Goal: Contribute content: Add original content to the website for others to see

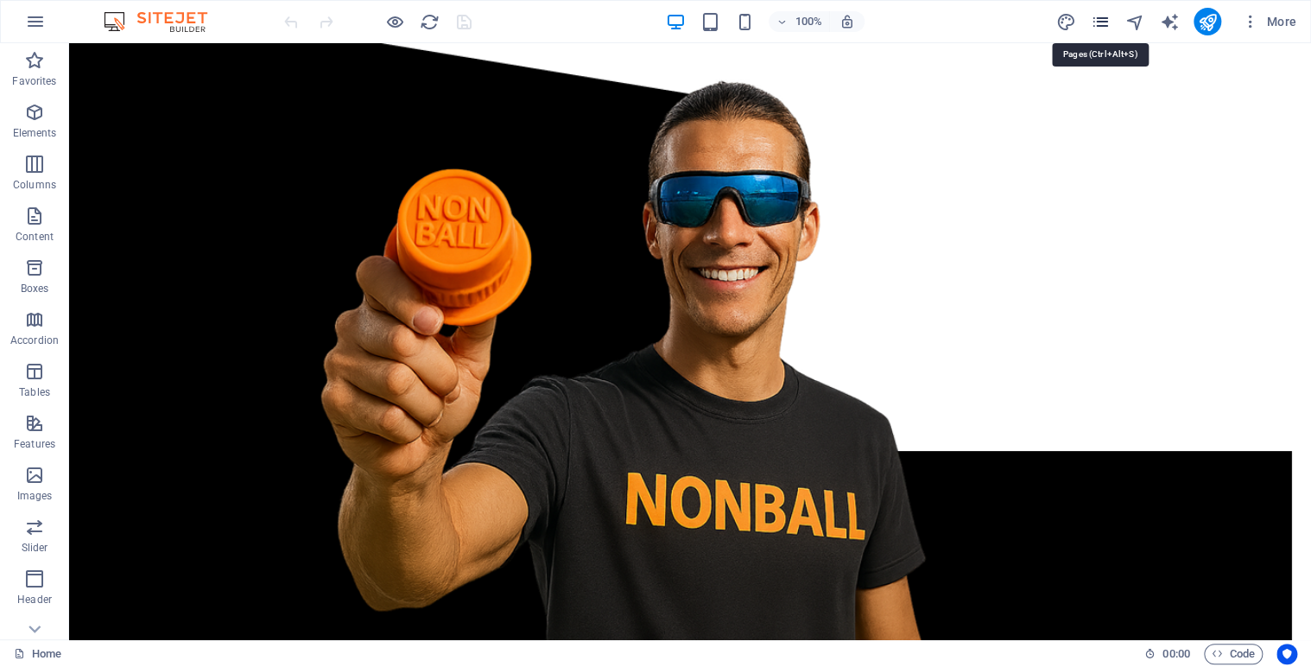
click at [1101, 26] on icon "pages" at bounding box center [1100, 22] width 20 height 20
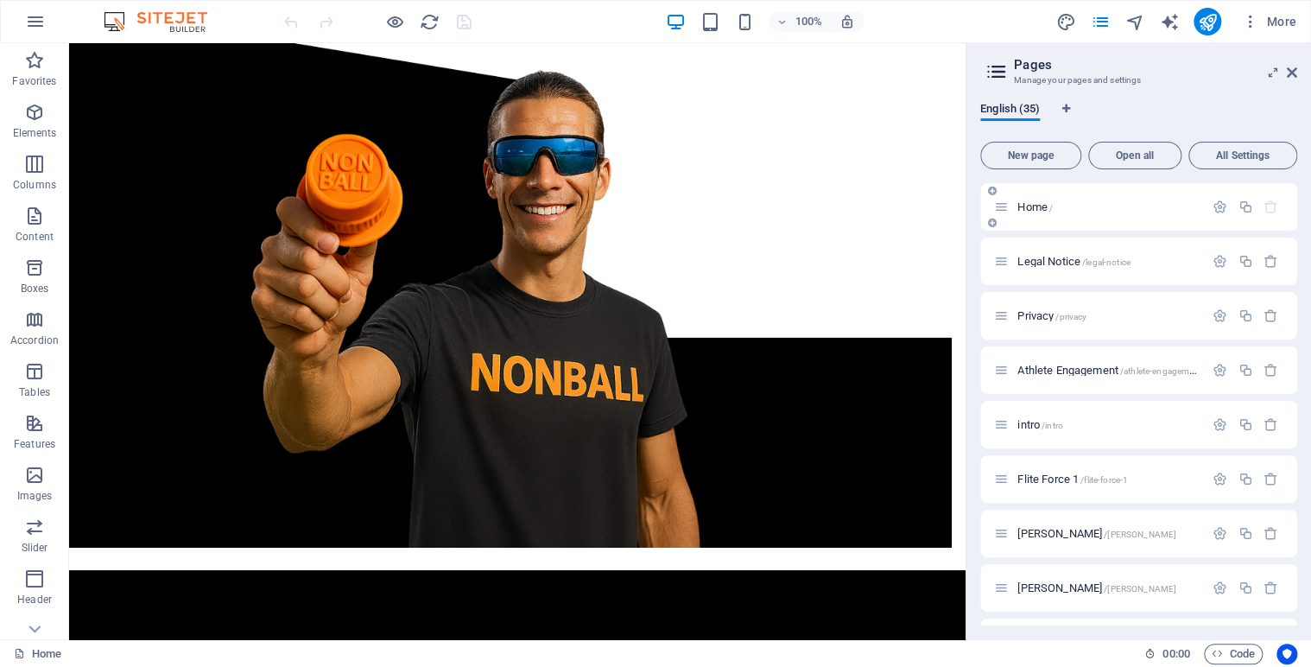
click at [1292, 223] on div "Home /" at bounding box center [1138, 206] width 317 height 47
click at [1046, 365] on span "S.O.S. /sos" at bounding box center [1041, 368] width 48 height 13
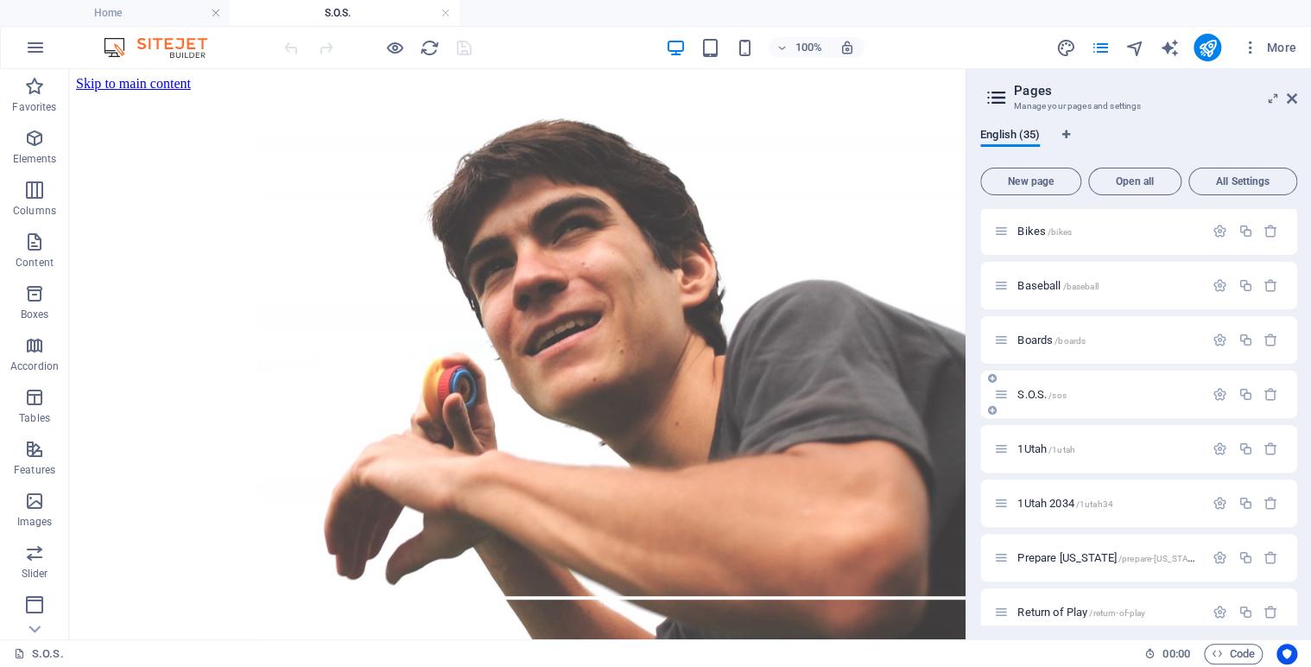
scroll to position [0, 0]
click at [145, 82] on icon at bounding box center [141, 80] width 9 height 18
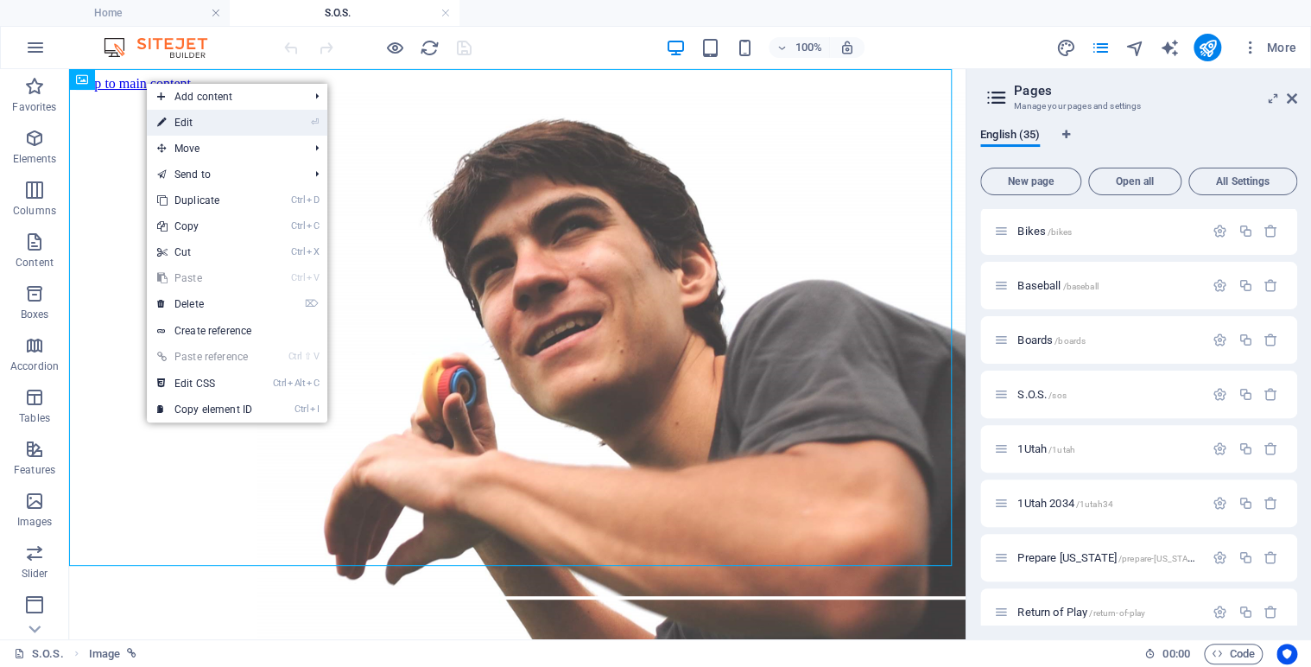
click at [202, 119] on link "⏎ Edit" at bounding box center [205, 123] width 116 height 26
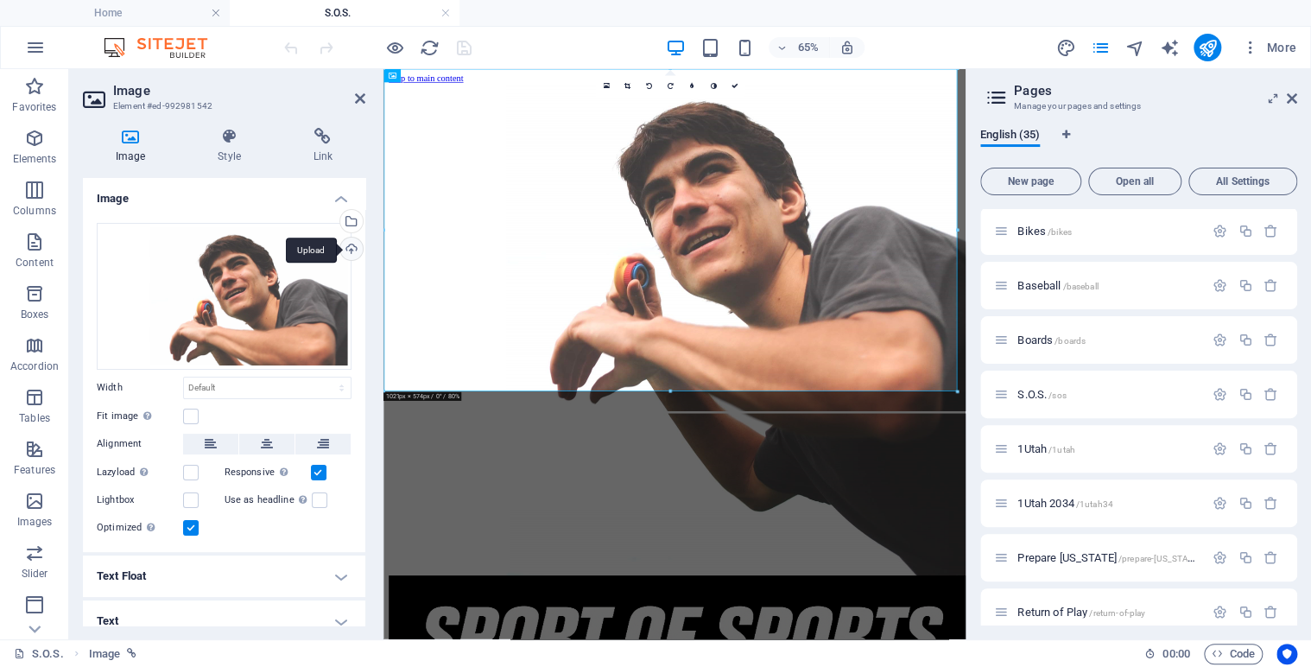
click at [349, 253] on div "Upload" at bounding box center [350, 250] width 26 height 26
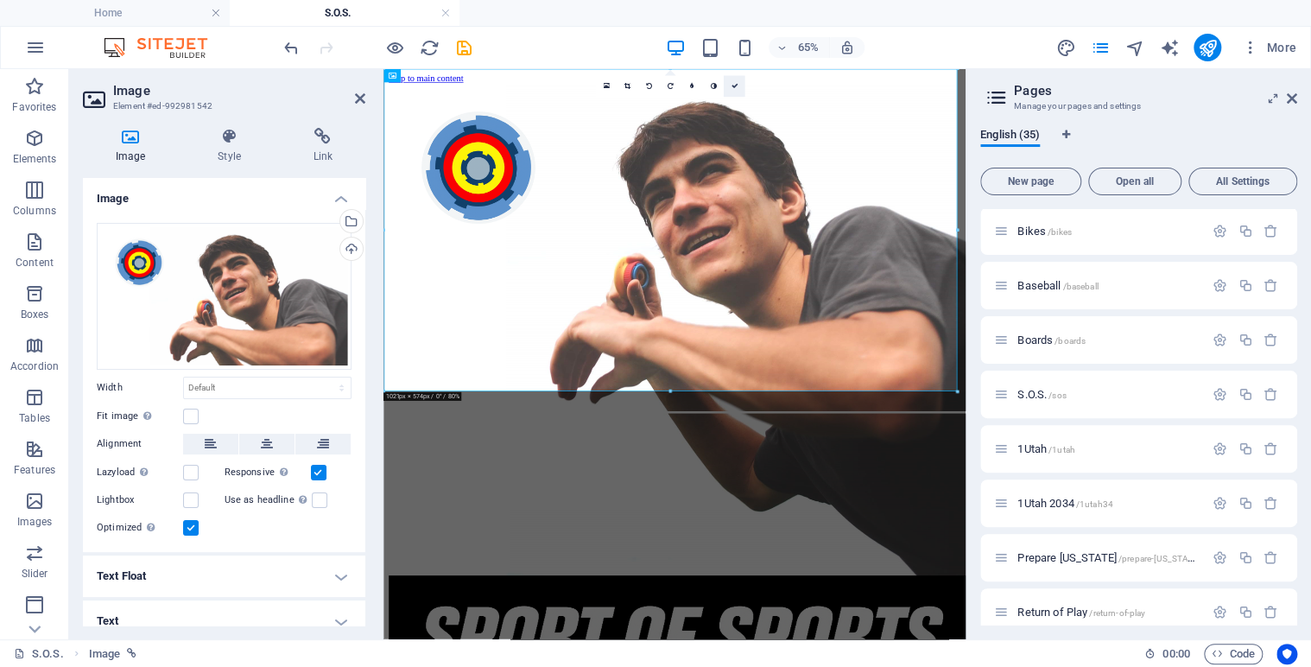
click at [735, 85] on icon at bounding box center [733, 86] width 7 height 7
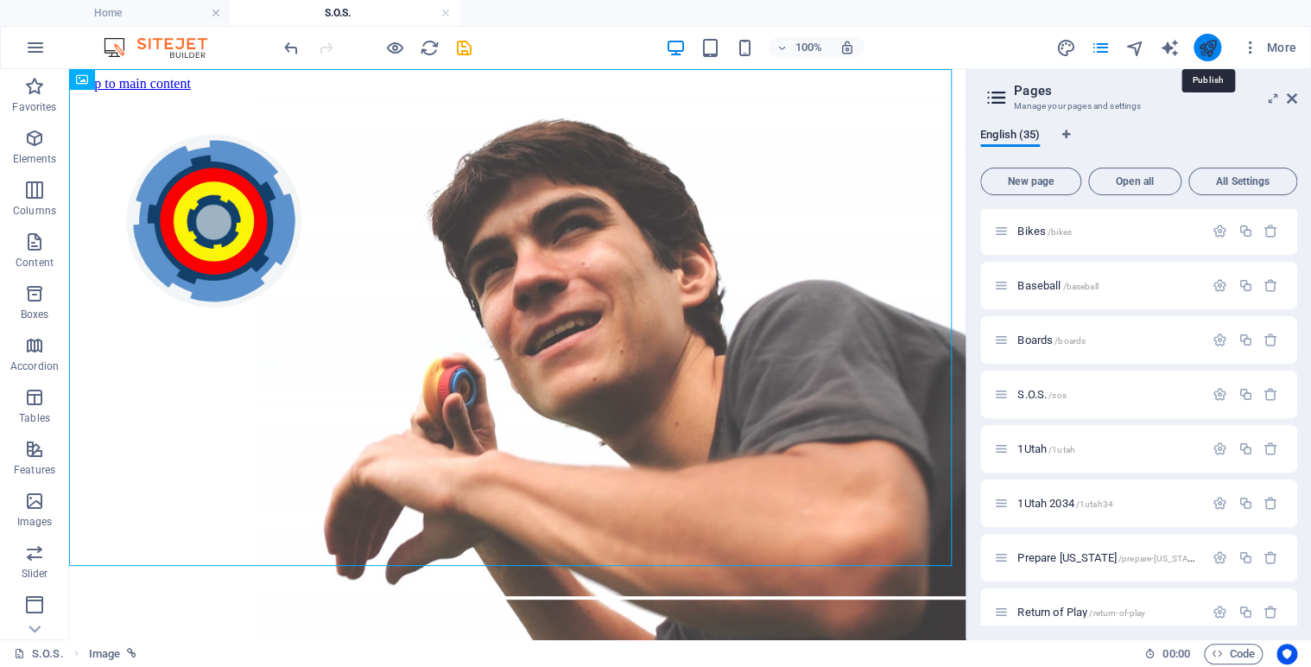
click at [1208, 38] on icon "publish" at bounding box center [1207, 48] width 20 height 20
